Goal: Entertainment & Leisure: Consume media (video, audio)

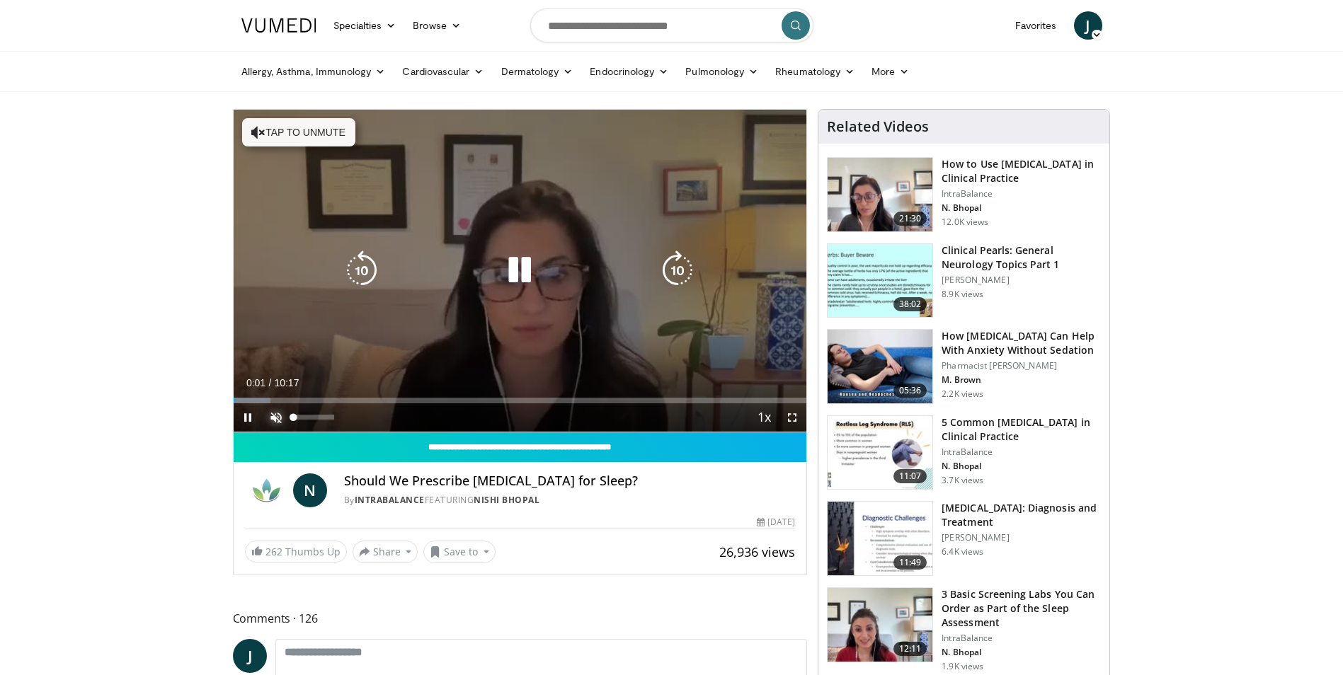
drag, startPoint x: 269, startPoint y: 414, endPoint x: 279, endPoint y: 411, distance: 10.3
click at [270, 414] on span "Video Player" at bounding box center [276, 418] width 28 height 28
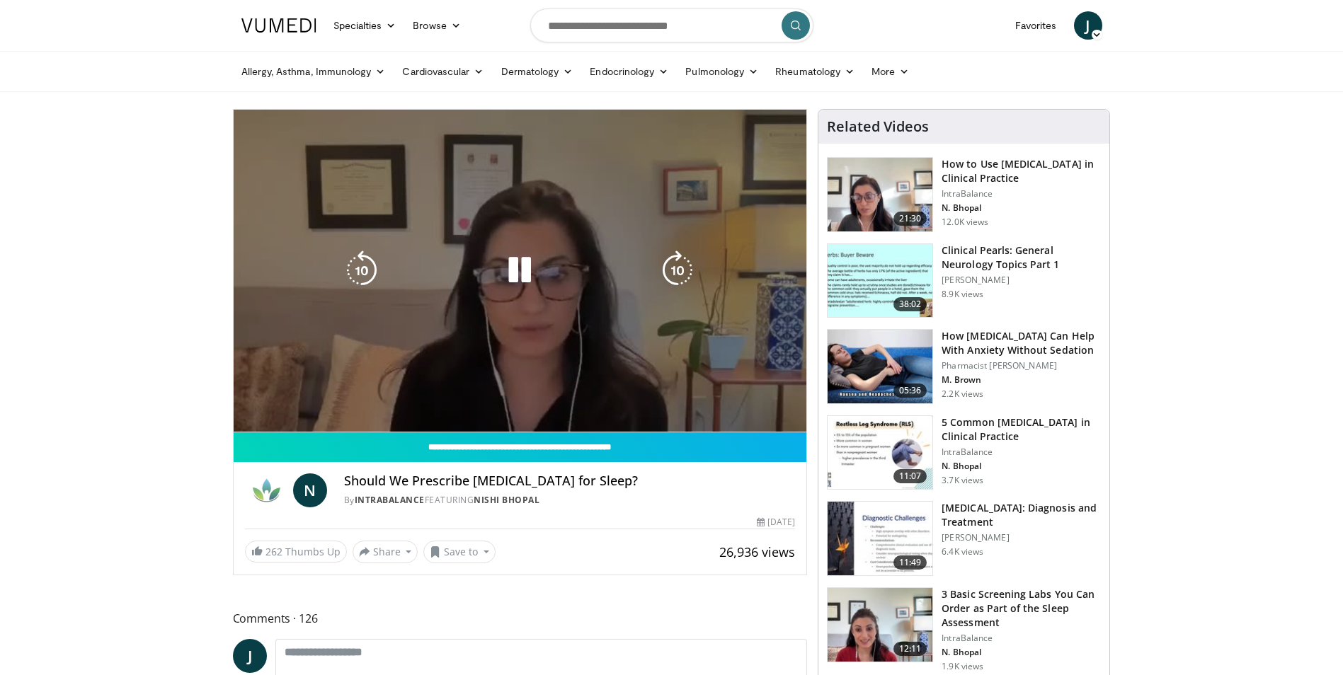
drag, startPoint x: 763, startPoint y: 415, endPoint x: 750, endPoint y: 309, distance: 107.0
click at [753, 312] on video-js "**********" at bounding box center [521, 271] width 574 height 323
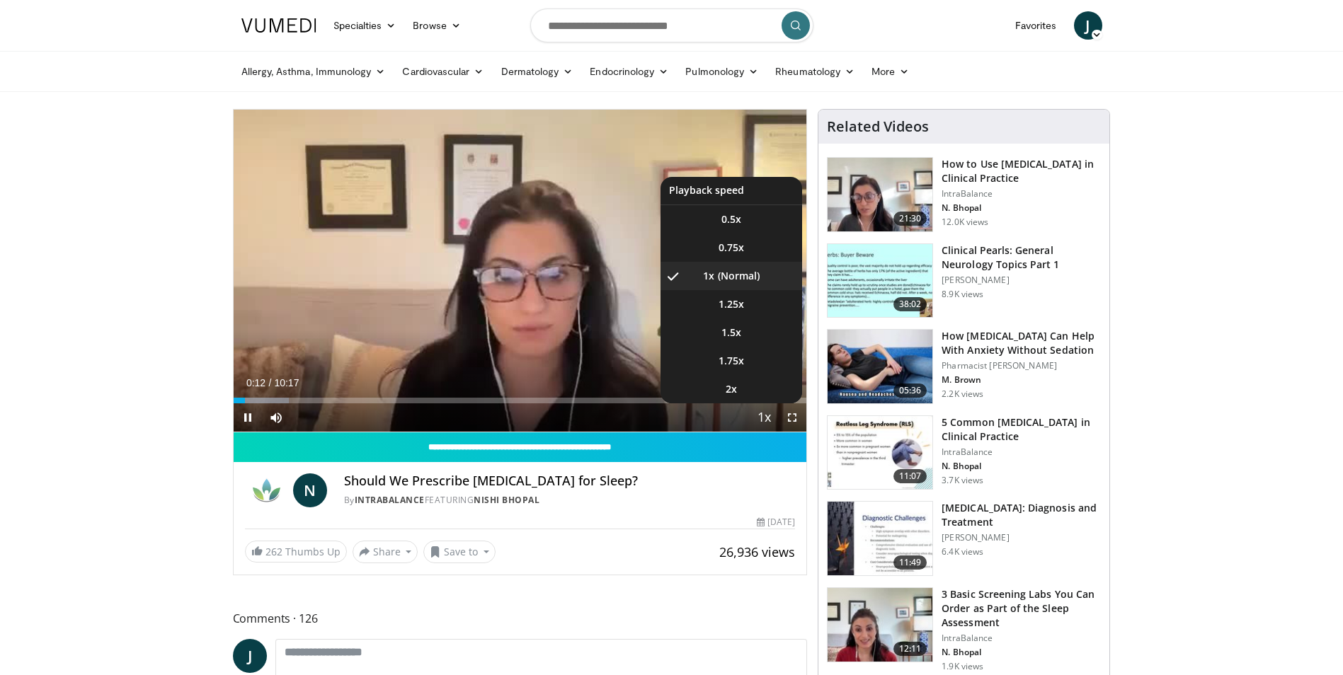
click at [765, 411] on span "Video Player" at bounding box center [764, 418] width 20 height 28
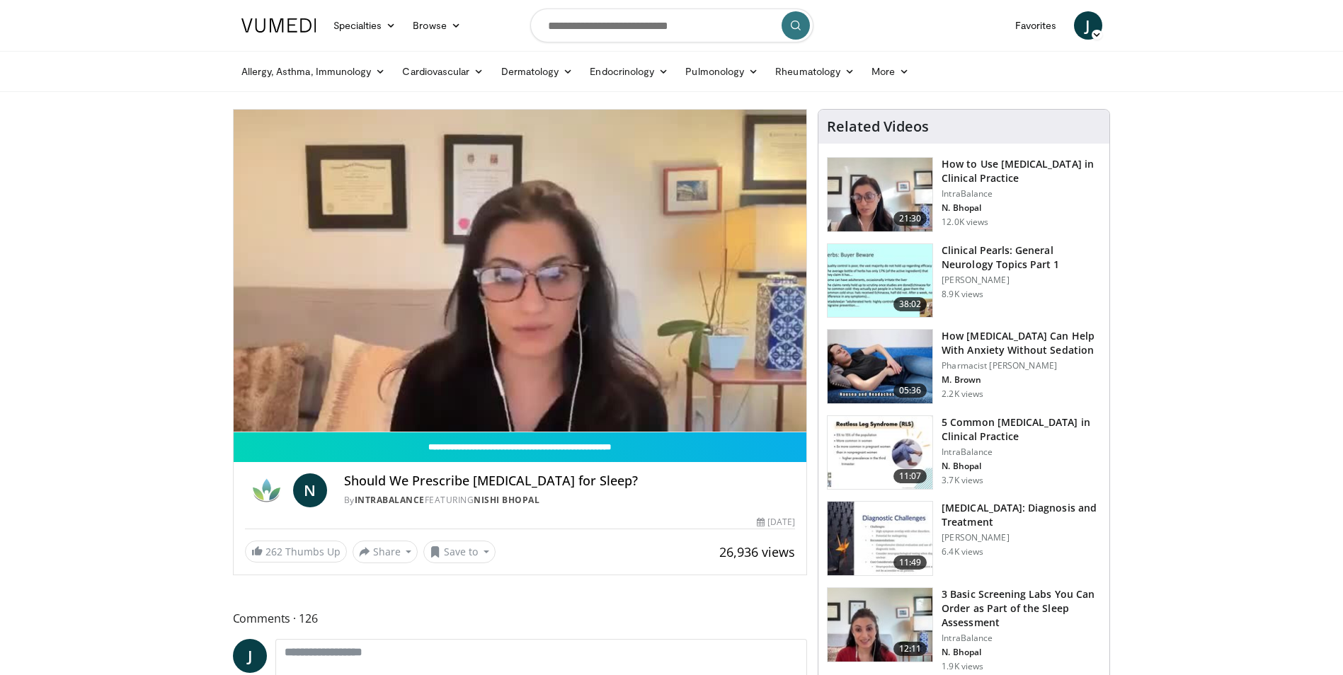
click at [765, 411] on div "10 seconds Tap to unmute" at bounding box center [521, 271] width 574 height 322
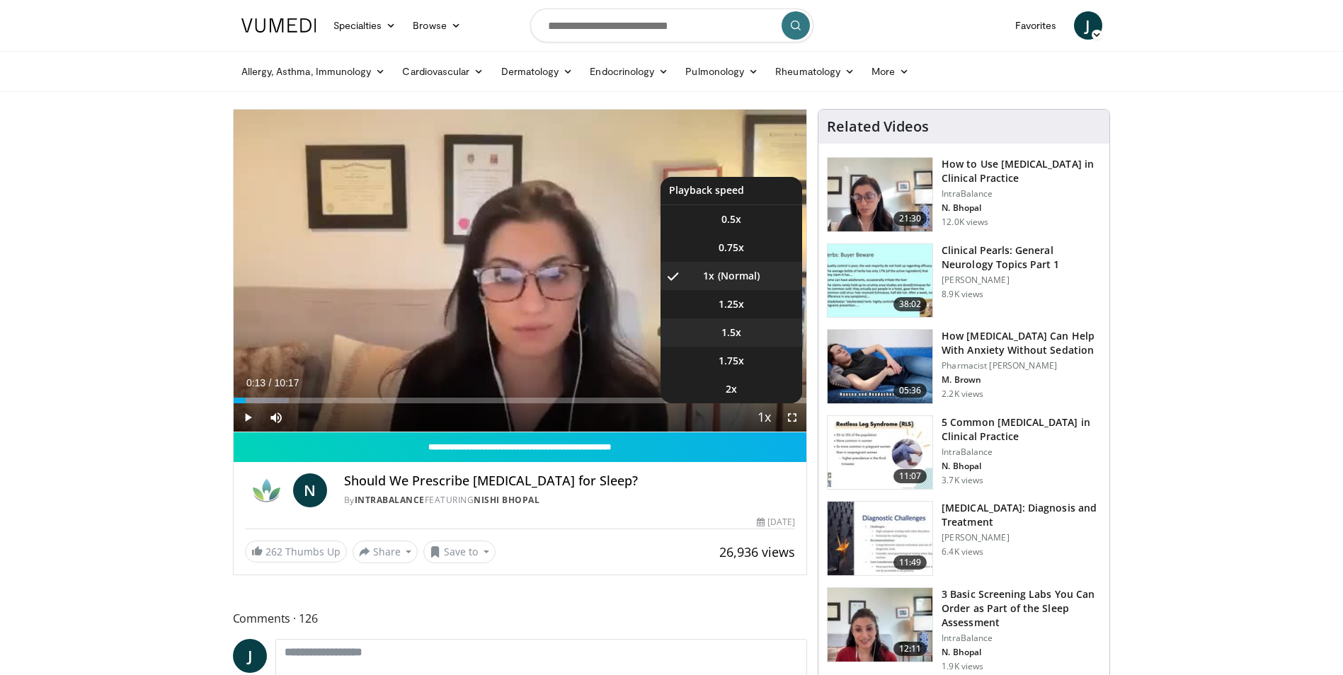
click at [742, 323] on li "1.5x" at bounding box center [732, 333] width 142 height 28
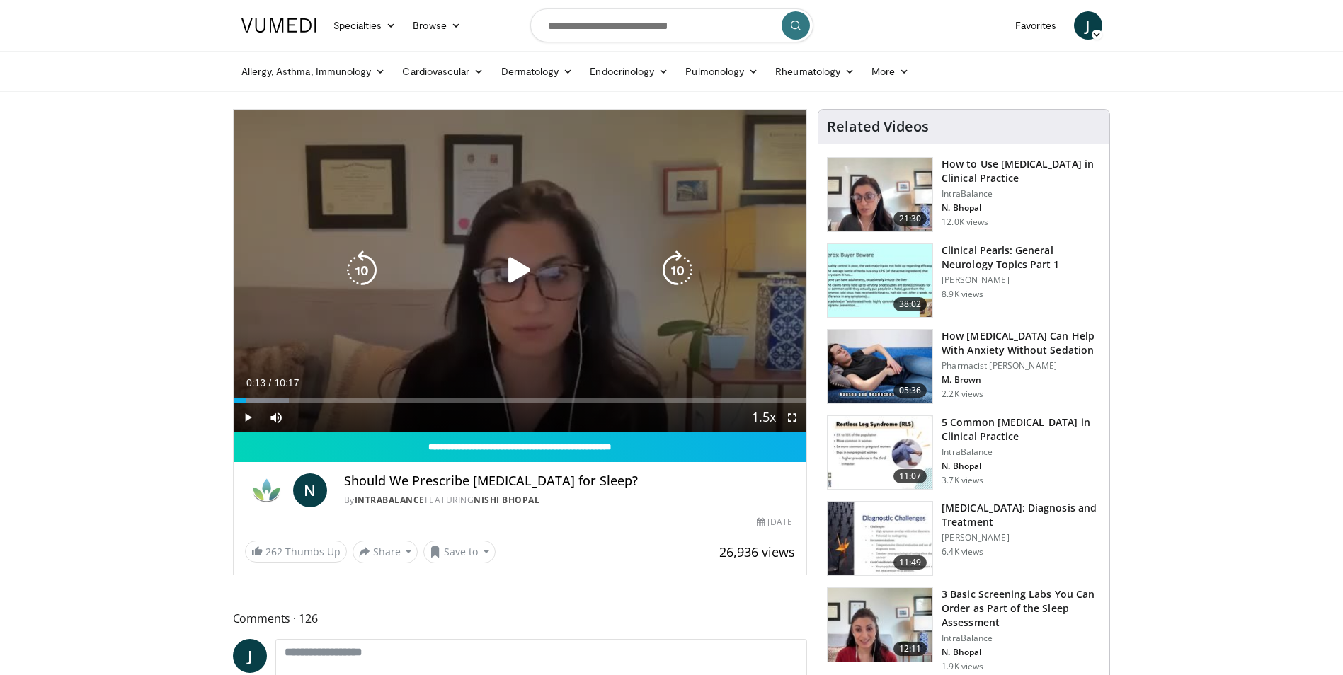
click at [514, 256] on icon "Video Player" at bounding box center [520, 271] width 40 height 40
click at [513, 266] on icon "Video Player" at bounding box center [520, 271] width 40 height 40
click at [510, 267] on icon "Video Player" at bounding box center [520, 271] width 40 height 40
